Goal: Task Accomplishment & Management: Complete application form

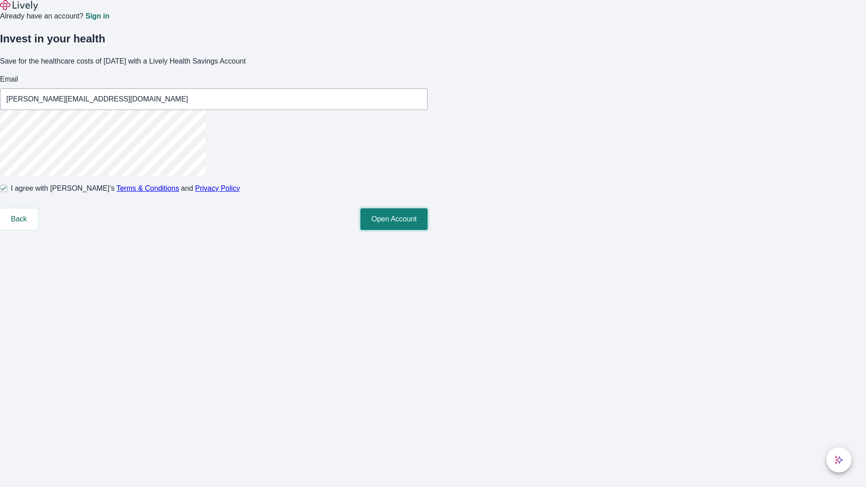
click at [428, 230] on button "Open Account" at bounding box center [393, 219] width 67 height 22
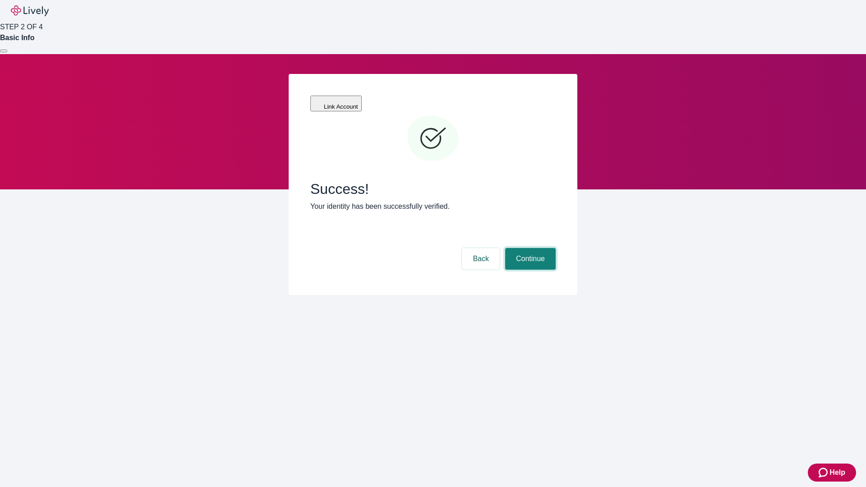
click at [529, 248] on button "Continue" at bounding box center [530, 259] width 51 height 22
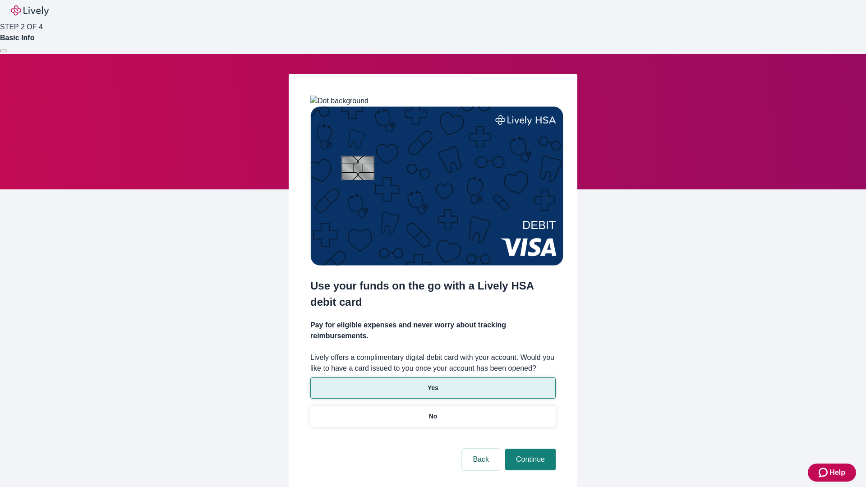
click at [433, 383] on p "Yes" at bounding box center [433, 387] width 11 height 9
click at [529, 449] on button "Continue" at bounding box center [530, 460] width 51 height 22
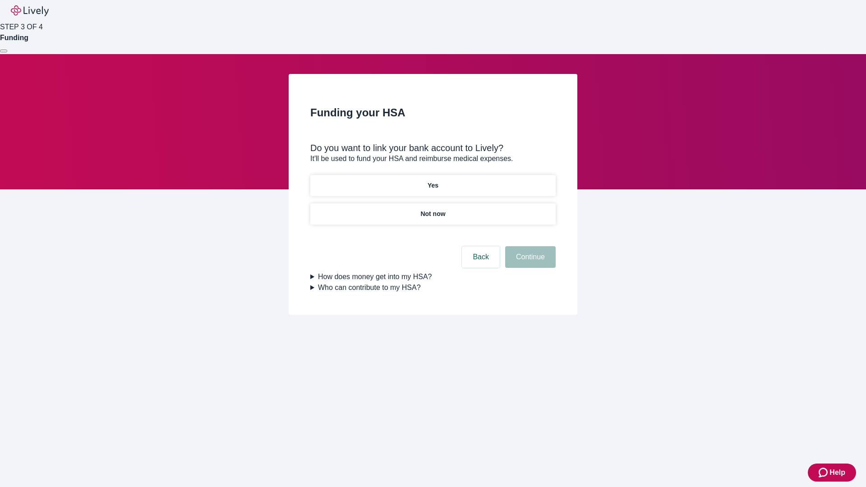
click at [433, 209] on p "Not now" at bounding box center [432, 213] width 25 height 9
click at [529, 262] on button "Continue" at bounding box center [530, 257] width 51 height 22
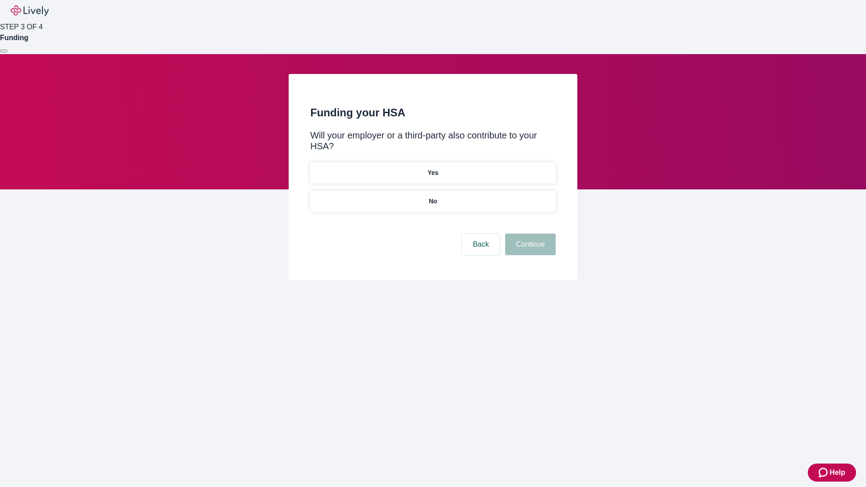
click at [433, 197] on p "No" at bounding box center [433, 201] width 9 height 9
click at [529, 234] on button "Continue" at bounding box center [530, 245] width 51 height 22
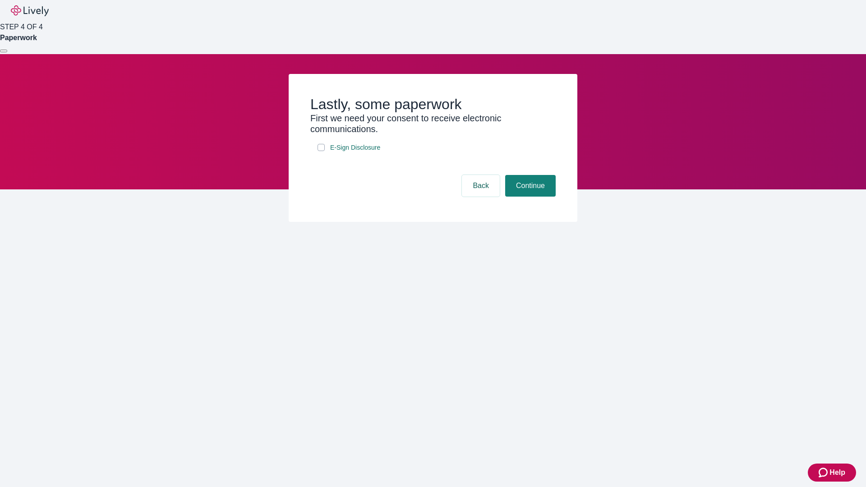
click at [321, 151] on input "E-Sign Disclosure" at bounding box center [321, 147] width 7 height 7
checkbox input "true"
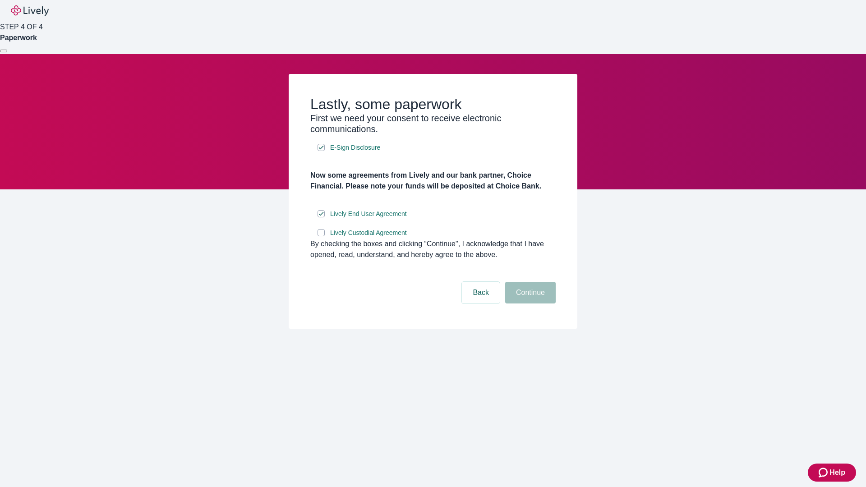
click at [321, 236] on input "Lively Custodial Agreement" at bounding box center [321, 232] width 7 height 7
checkbox input "true"
click at [529, 304] on button "Continue" at bounding box center [530, 293] width 51 height 22
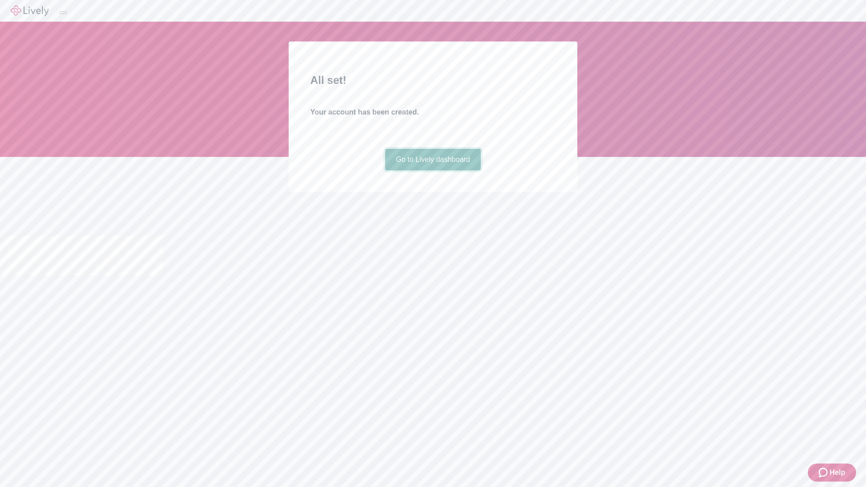
click at [433, 170] on link "Go to Lively dashboard" at bounding box center [433, 160] width 96 height 22
